Goal: Find specific page/section: Find specific page/section

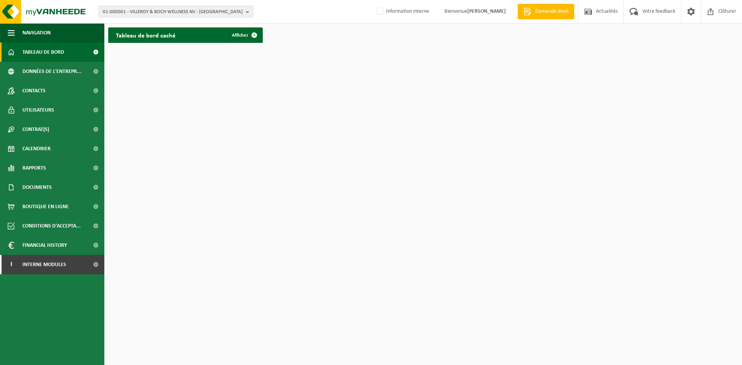
click at [141, 10] on span "01-000001 - VILLEROY & BOCH WELLNESS NV - [GEOGRAPHIC_DATA]" at bounding box center [173, 12] width 140 height 12
type input "10-769711"
click at [166, 35] on strong "10-769711 - SERIS SECURITY NV - DIEGEM" at bounding box center [145, 35] width 85 height 6
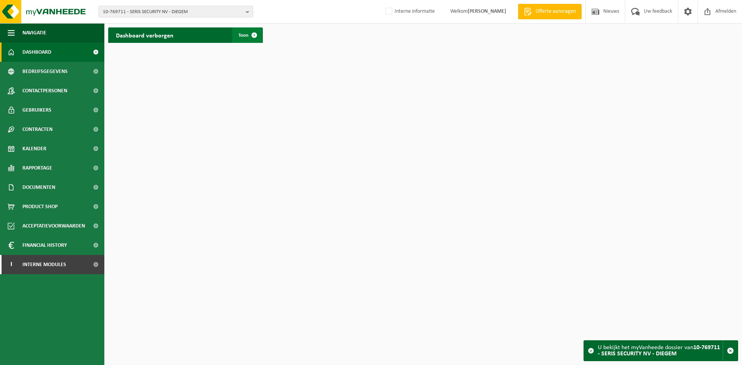
click at [237, 34] on link "Toon" at bounding box center [247, 34] width 30 height 15
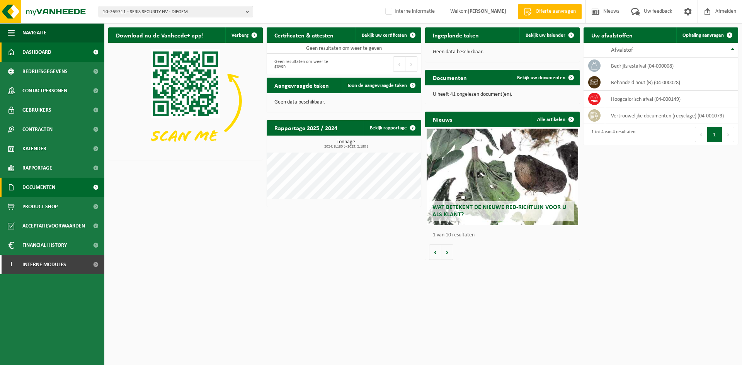
click at [57, 183] on link "Documenten" at bounding box center [52, 187] width 104 height 19
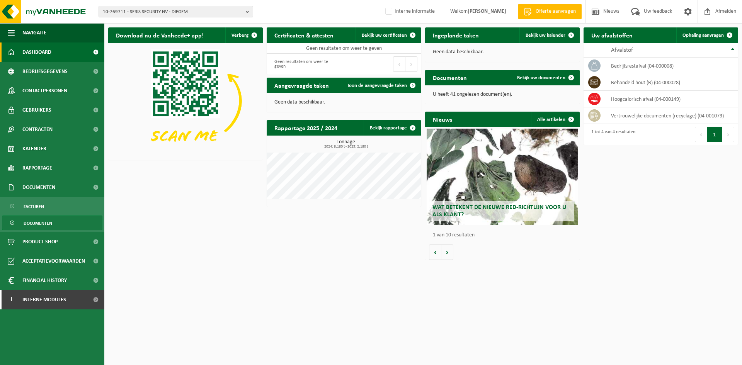
click at [53, 223] on link "Documenten" at bounding box center [52, 223] width 101 height 15
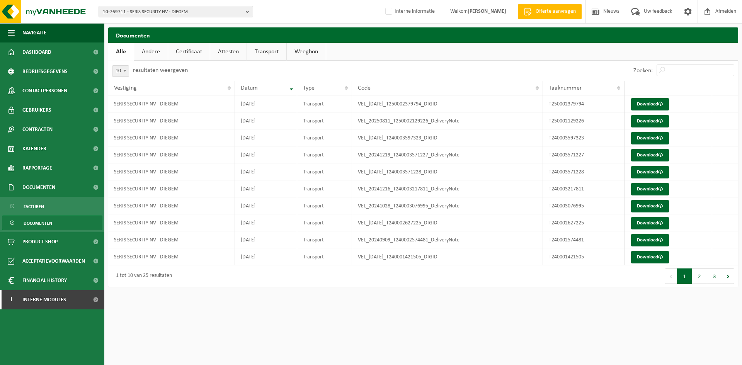
click at [196, 51] on link "Certificaat" at bounding box center [189, 52] width 42 height 18
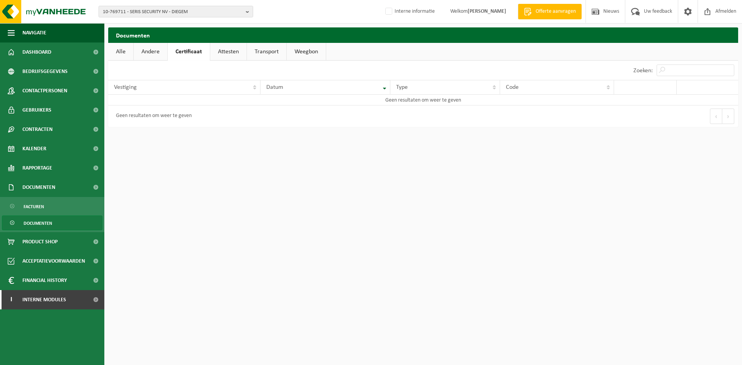
click at [230, 51] on link "Attesten" at bounding box center [228, 52] width 36 height 18
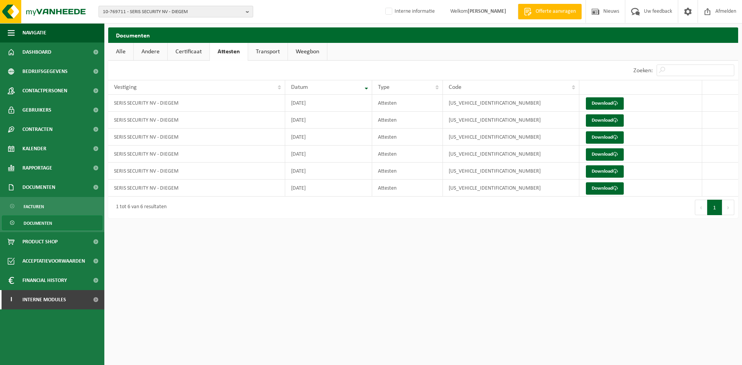
click at [138, 10] on span "10-769711 - SERIS SECURITY NV - DIEGEM" at bounding box center [173, 12] width 140 height 12
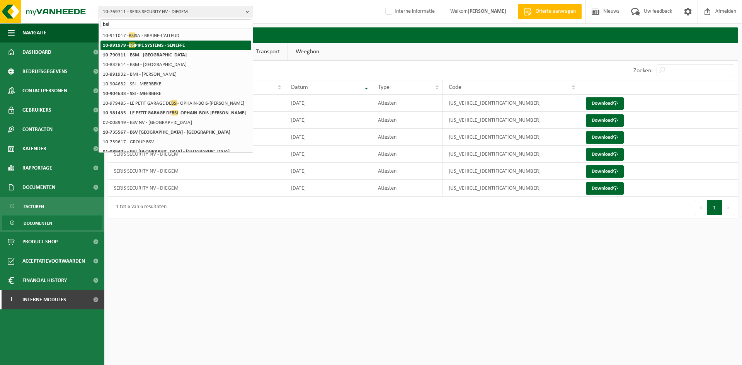
type input "bsi"
click at [145, 45] on strong "10-991979 - BSI PIPE SYSTEMS - SENEFFE" at bounding box center [144, 45] width 82 height 6
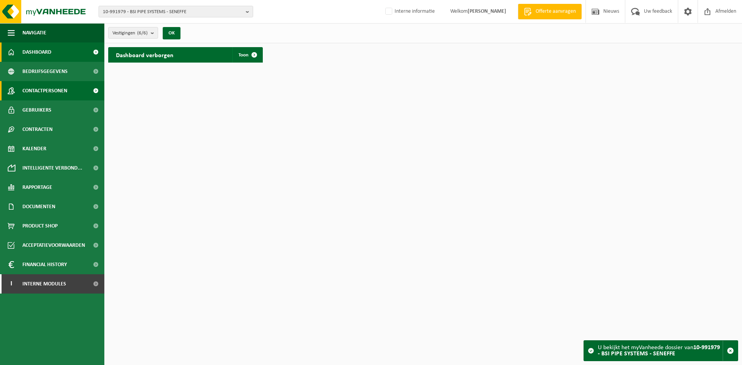
click at [55, 88] on span "Contactpersonen" at bounding box center [44, 90] width 45 height 19
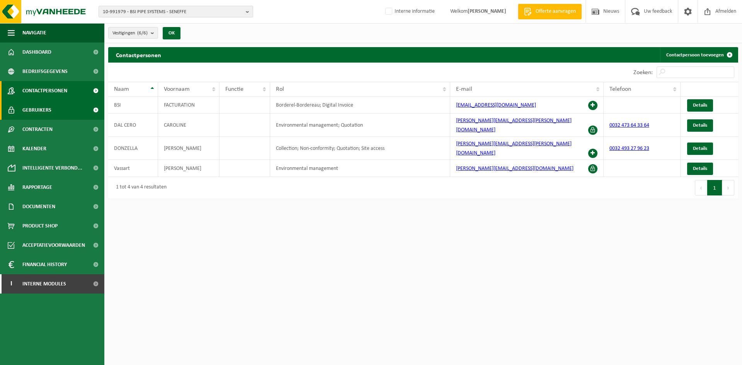
click at [45, 114] on span "Gebruikers" at bounding box center [36, 110] width 29 height 19
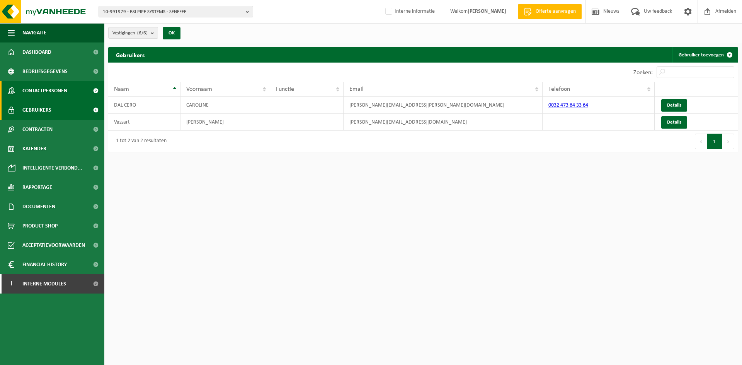
click at [46, 93] on span "Contactpersonen" at bounding box center [44, 90] width 45 height 19
